Goal: Transaction & Acquisition: Purchase product/service

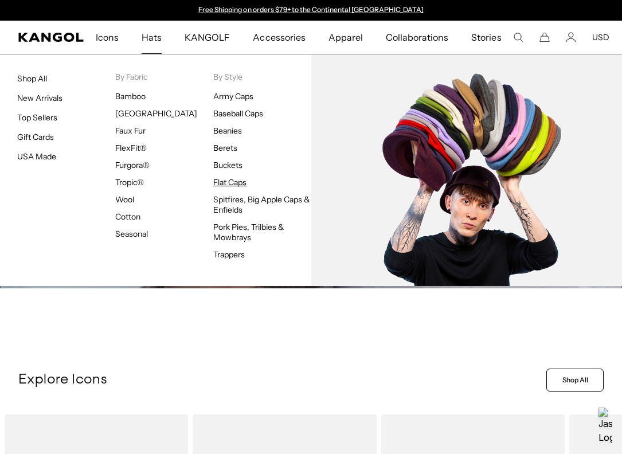
click at [242, 183] on link "Flat Caps" at bounding box center [229, 182] width 33 height 10
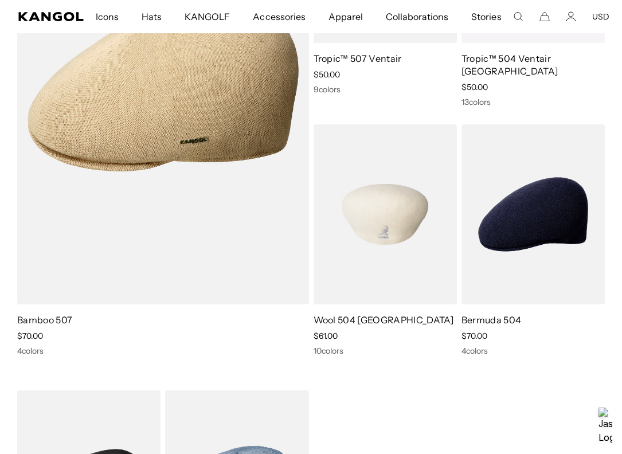
scroll to position [0, 236]
click at [393, 219] on img at bounding box center [384, 214] width 143 height 180
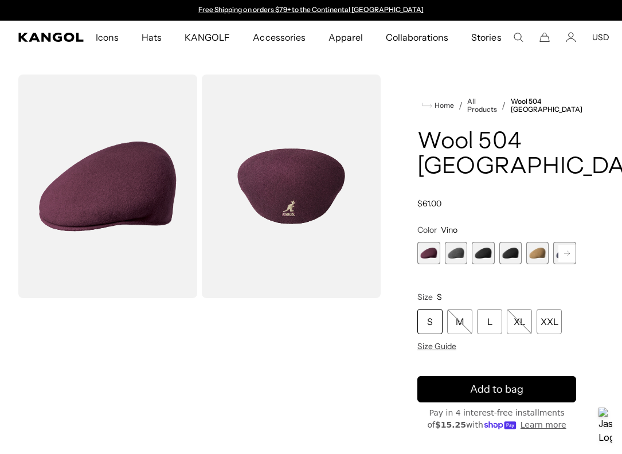
click at [516, 242] on span "4 of 12" at bounding box center [510, 253] width 22 height 22
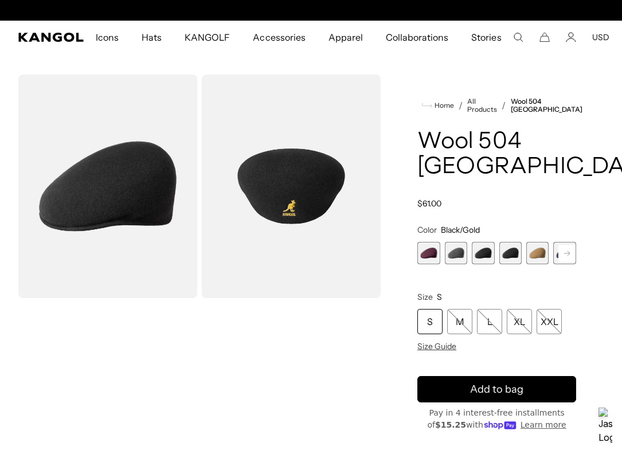
scroll to position [0, 236]
click at [302, 238] on img "Gallery Viewer" at bounding box center [291, 185] width 179 height 223
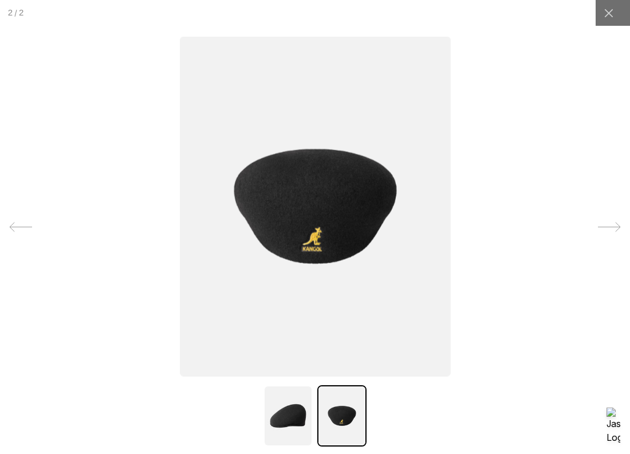
click at [306, 245] on img at bounding box center [315, 206] width 271 height 340
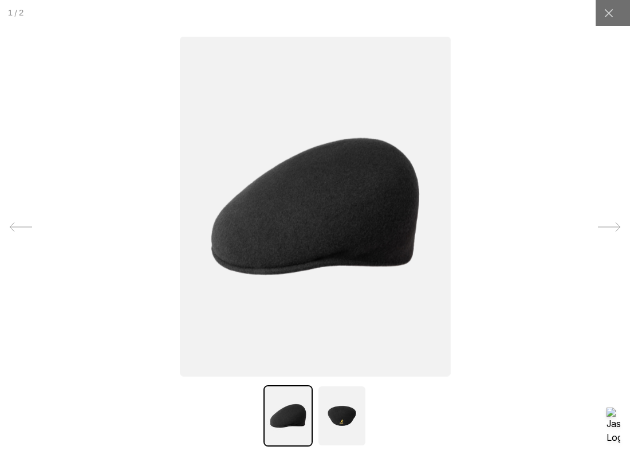
click at [307, 245] on img at bounding box center [315, 206] width 271 height 340
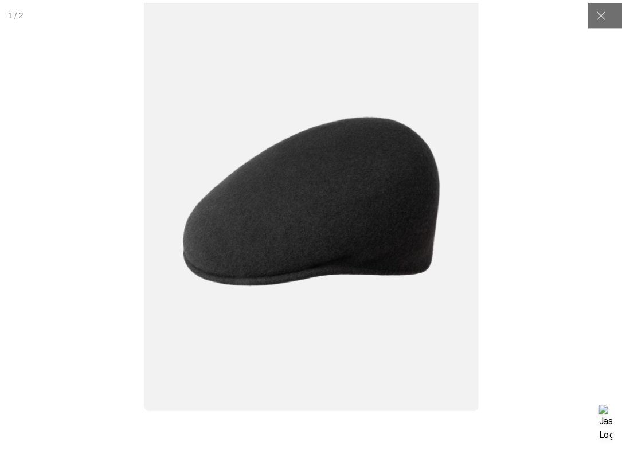
scroll to position [0, 0]
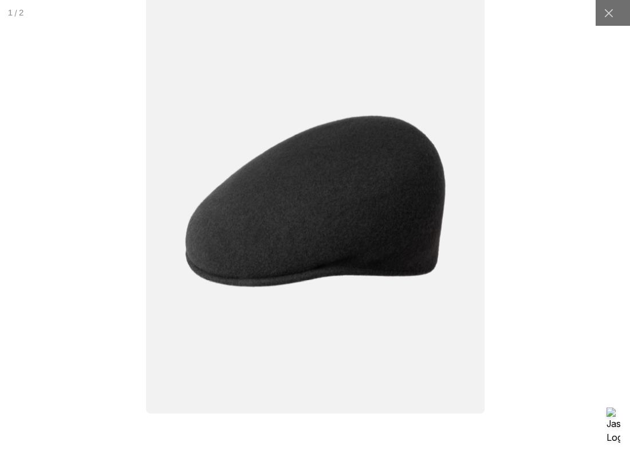
click at [574, 215] on div at bounding box center [316, 226] width 788 height 567
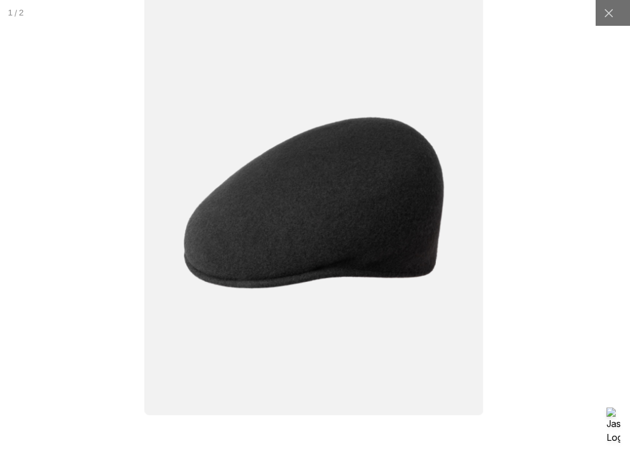
click at [573, 237] on div at bounding box center [314, 228] width 788 height 567
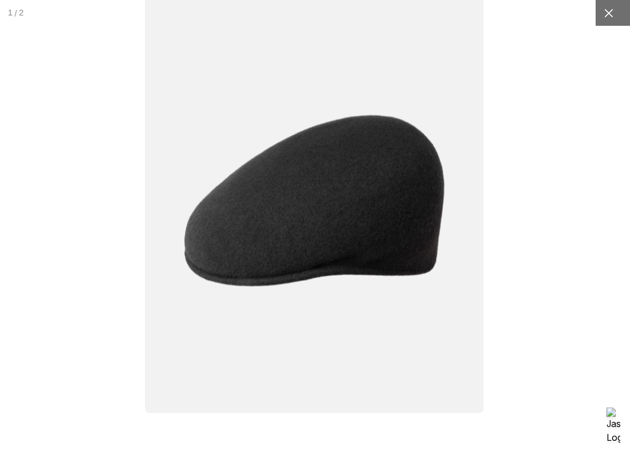
click at [603, 17] on icon at bounding box center [608, 12] width 11 height 11
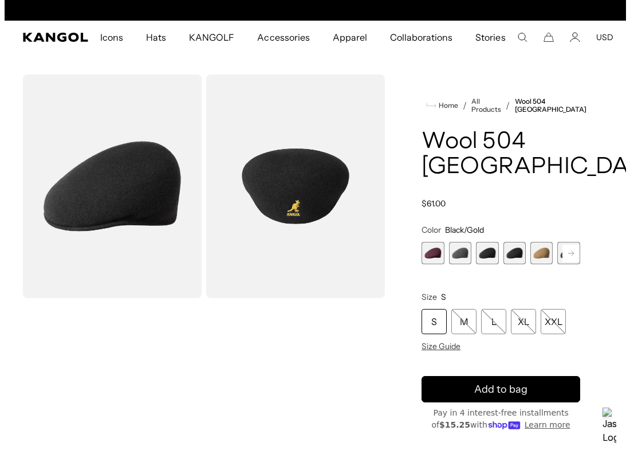
scroll to position [0, 236]
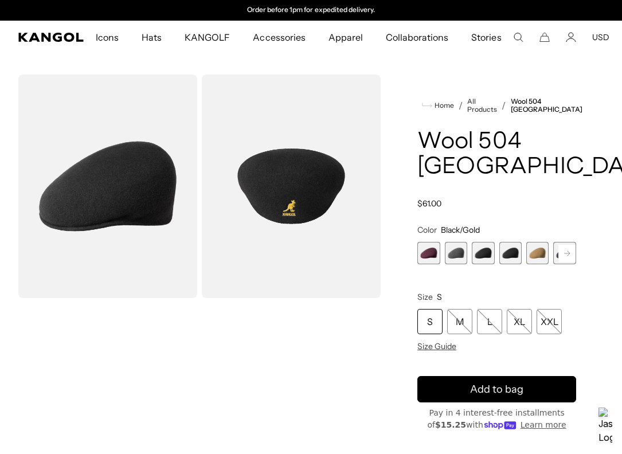
click at [276, 191] on img "Gallery Viewer" at bounding box center [291, 185] width 179 height 223
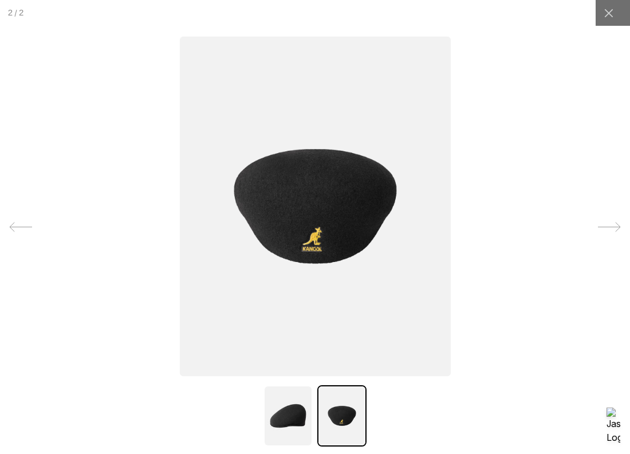
scroll to position [0, 0]
click at [308, 245] on img at bounding box center [315, 206] width 271 height 340
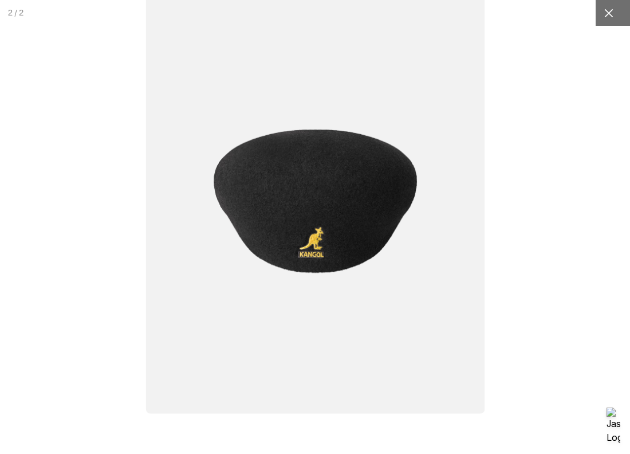
click at [608, 7] on div at bounding box center [609, 13] width 26 height 26
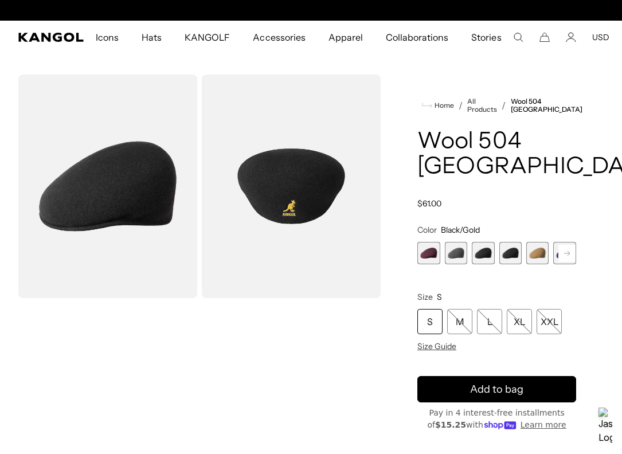
scroll to position [0, 236]
click at [485, 242] on span "3 of 12" at bounding box center [483, 253] width 22 height 22
click at [569, 245] on rect at bounding box center [566, 253] width 17 height 17
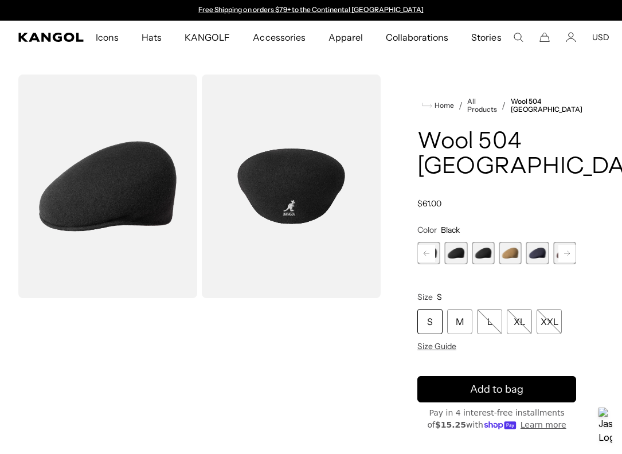
click at [544, 242] on span "6 of 12" at bounding box center [537, 253] width 22 height 22
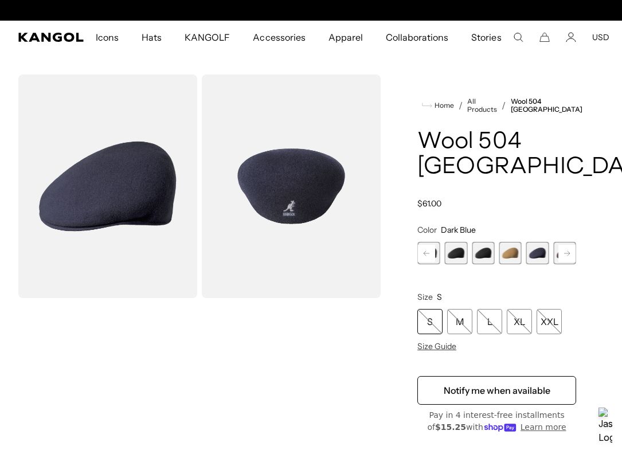
scroll to position [0, 236]
click at [568, 245] on rect at bounding box center [566, 253] width 17 height 17
click at [541, 242] on span "7 of 12" at bounding box center [537, 253] width 22 height 22
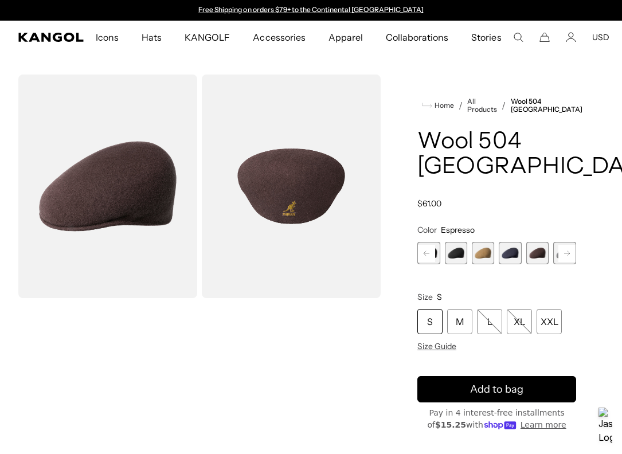
click at [431, 245] on rect at bounding box center [426, 253] width 17 height 17
click at [458, 242] on span "3 of 12" at bounding box center [456, 253] width 22 height 22
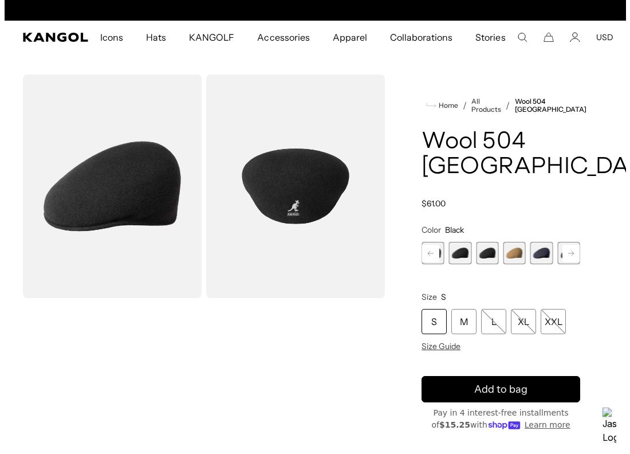
scroll to position [0, 236]
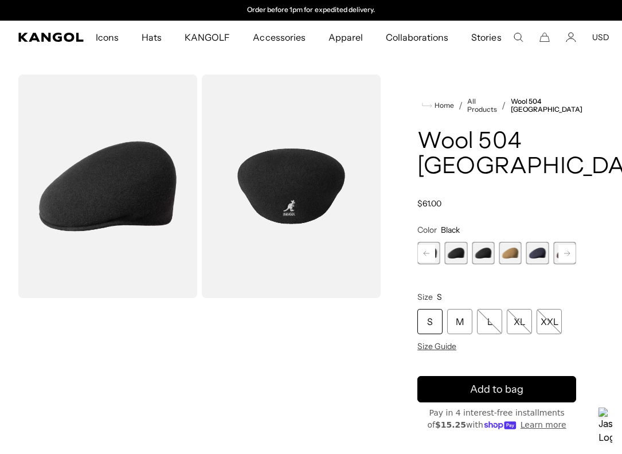
click at [280, 193] on img "Gallery Viewer" at bounding box center [291, 185] width 179 height 223
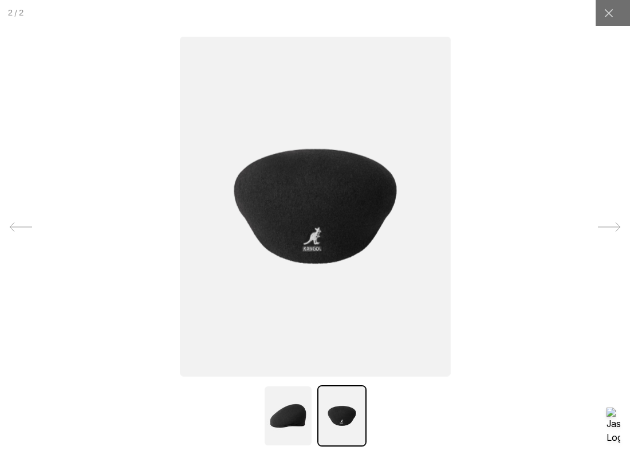
click at [303, 238] on img at bounding box center [315, 206] width 271 height 340
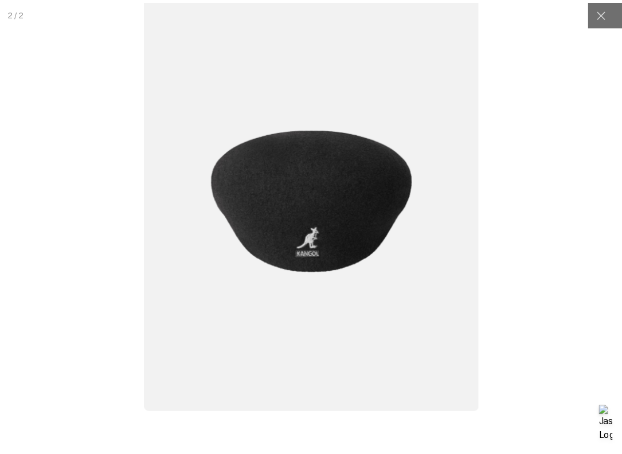
scroll to position [0, 0]
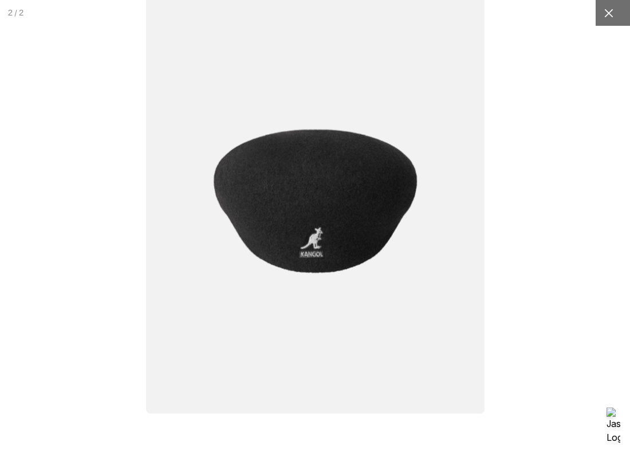
click at [600, 19] on div at bounding box center [609, 13] width 26 height 26
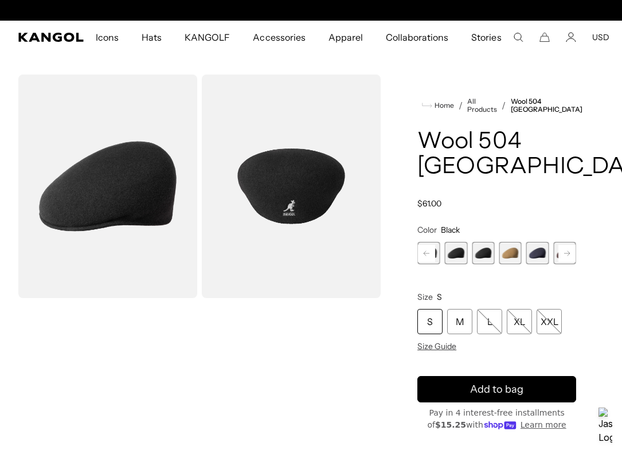
scroll to position [0, 236]
